Goal: Complete application form: Complete application form

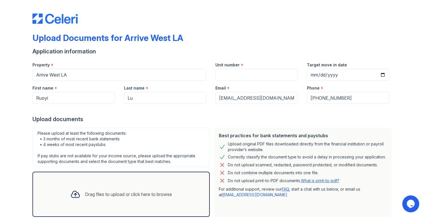
click at [237, 84] on div "Email *" at bounding box center [257, 86] width 82 height 11
click at [236, 79] on input "Unit number" at bounding box center [257, 75] width 82 height 12
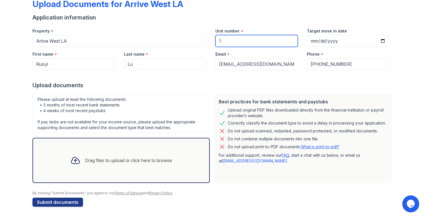
type input "1"
click at [103, 155] on div "Drag files to upload or click here to browse" at bounding box center [121, 160] width 111 height 19
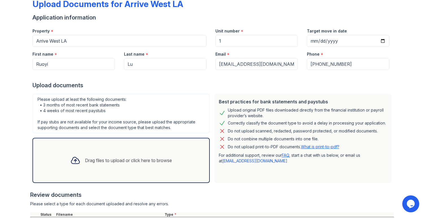
scroll to position [113, 0]
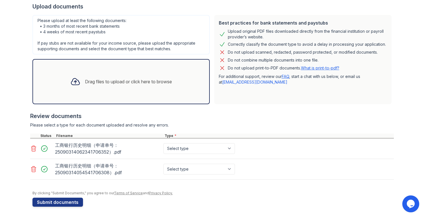
select select "bank_statement"
click at [178, 169] on select "Select type Paystub Bank Statement Offer Letter Tax Documents Benefit Award Let…" at bounding box center [199, 169] width 71 height 11
select select "bank_statement"
click at [71, 209] on div "Upload Documents for Arrive West LA Application information Property * Arrive W…" at bounding box center [213, 52] width 408 height 331
click at [71, 209] on div "Upload Documents for Arrive West LA Application information Property * Arrive W…" at bounding box center [213, 49] width 362 height 319
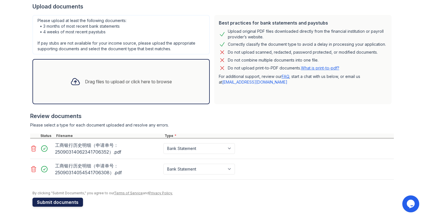
click at [71, 205] on button "Submit documents" at bounding box center [57, 202] width 51 height 9
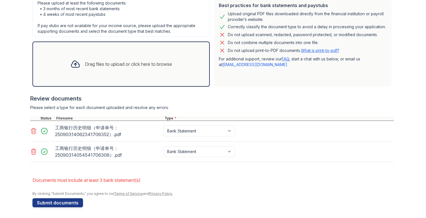
scroll to position [147, 0]
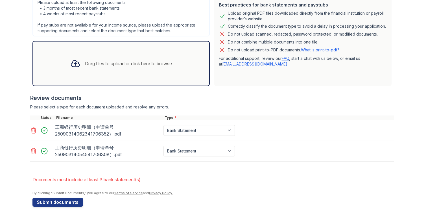
click at [139, 59] on div "Drag files to upload or click here to browse" at bounding box center [121, 63] width 111 height 19
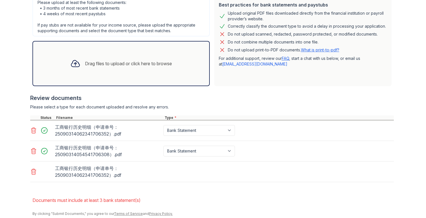
scroll to position [167, 0]
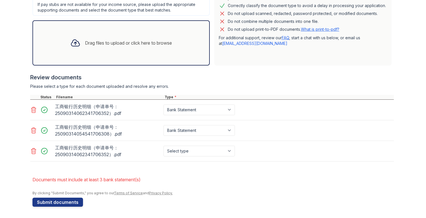
select select "bank_statement"
click at [72, 202] on button "Submit documents" at bounding box center [57, 202] width 51 height 9
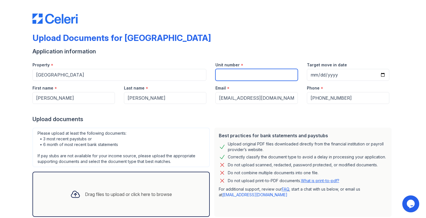
click at [245, 71] on input "Unit number" at bounding box center [257, 75] width 82 height 12
type input "1"
click at [104, 198] on div "Drag files to upload or click here to browse" at bounding box center [121, 194] width 111 height 19
click at [120, 190] on div "Drag files to upload or click here to browse" at bounding box center [121, 194] width 111 height 19
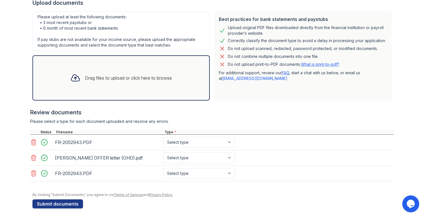
click at [121, 84] on div "Drag files to upload or click here to browse" at bounding box center [121, 77] width 111 height 19
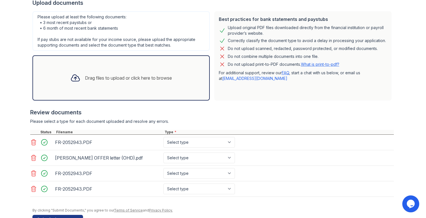
click at [145, 69] on div "Drag files to upload or click here to browse" at bounding box center [121, 77] width 111 height 19
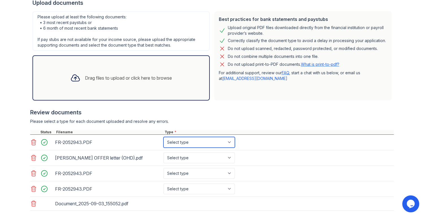
click at [185, 139] on select "Select type Paystub Bank Statement Offer Letter Tax Documents Benefit Award Let…" at bounding box center [199, 142] width 71 height 11
select select "paystub"
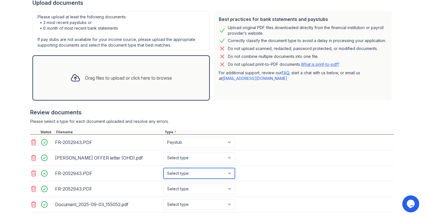
click at [177, 173] on select "Select type Paystub Bank Statement Offer Letter Tax Documents Benefit Award Let…" at bounding box center [199, 173] width 71 height 11
select select "paystub"
click at [177, 188] on select "Select type Paystub Bank Statement Offer Letter Tax Documents Benefit Award Let…" at bounding box center [199, 189] width 71 height 11
select select "paystub"
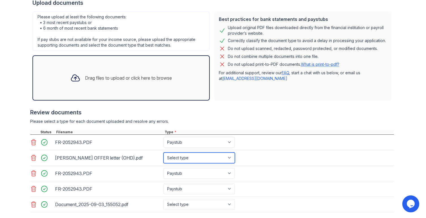
click at [185, 161] on select "Select type Paystub Bank Statement Offer Letter Tax Documents Benefit Award Let…" at bounding box center [199, 158] width 71 height 11
select select "offer_letter"
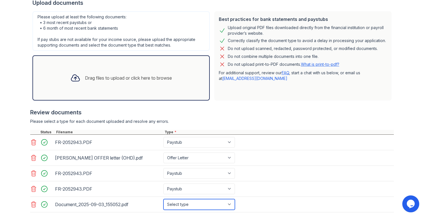
click at [184, 206] on select "Select type Paystub Bank Statement Offer Letter Tax Documents Benefit Award Let…" at bounding box center [199, 204] width 71 height 11
select select "other"
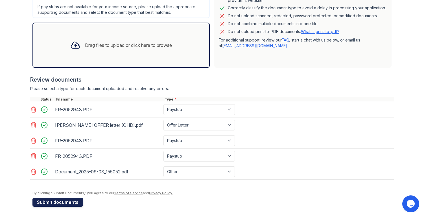
click at [74, 202] on button "Submit documents" at bounding box center [57, 202] width 51 height 9
